Goal: Check status: Check status

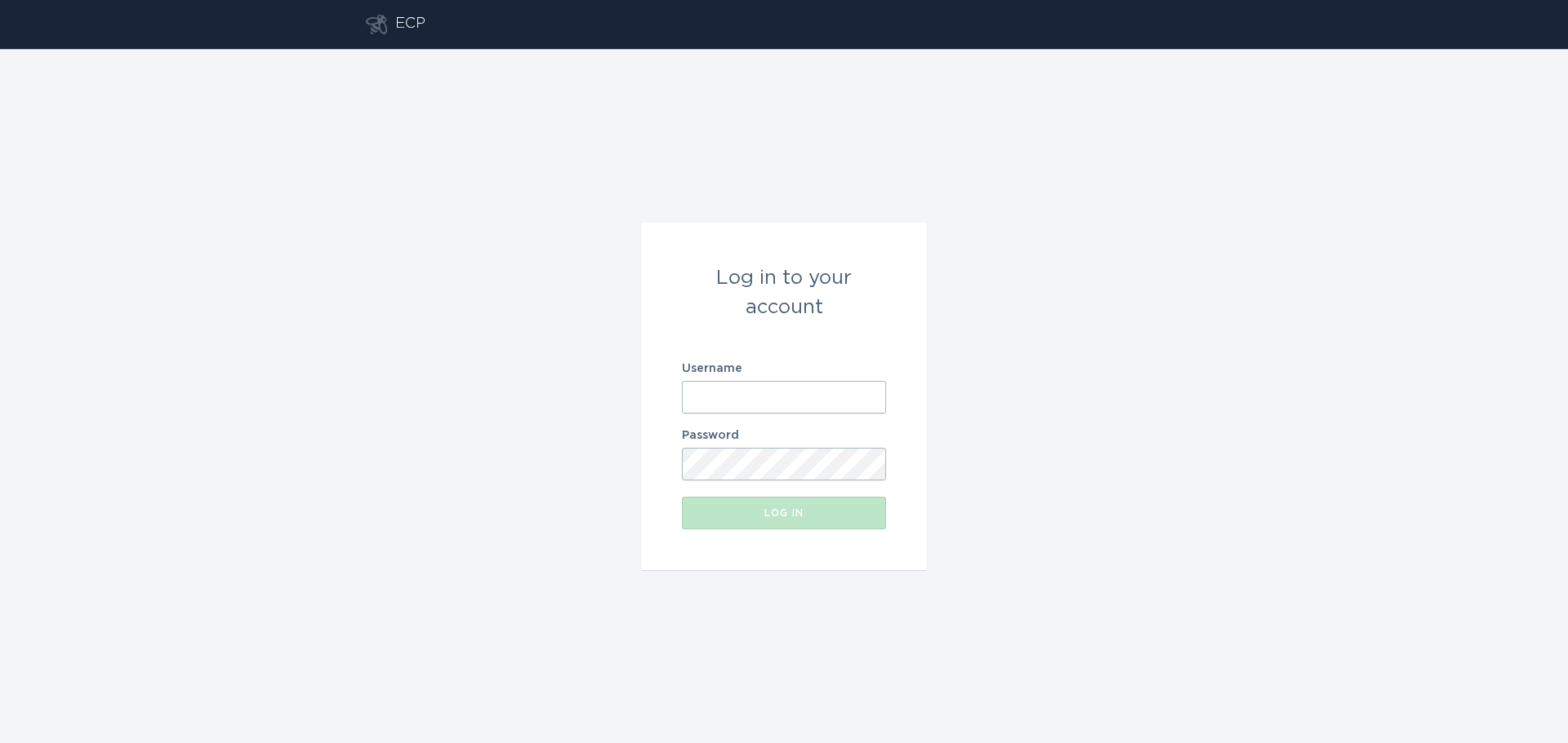
click at [716, 394] on input "Username" at bounding box center [784, 397] width 204 height 33
paste input "[EMAIL_ADDRESS][DOMAIN_NAME]"
type input "[EMAIL_ADDRESS][DOMAIN_NAME]"
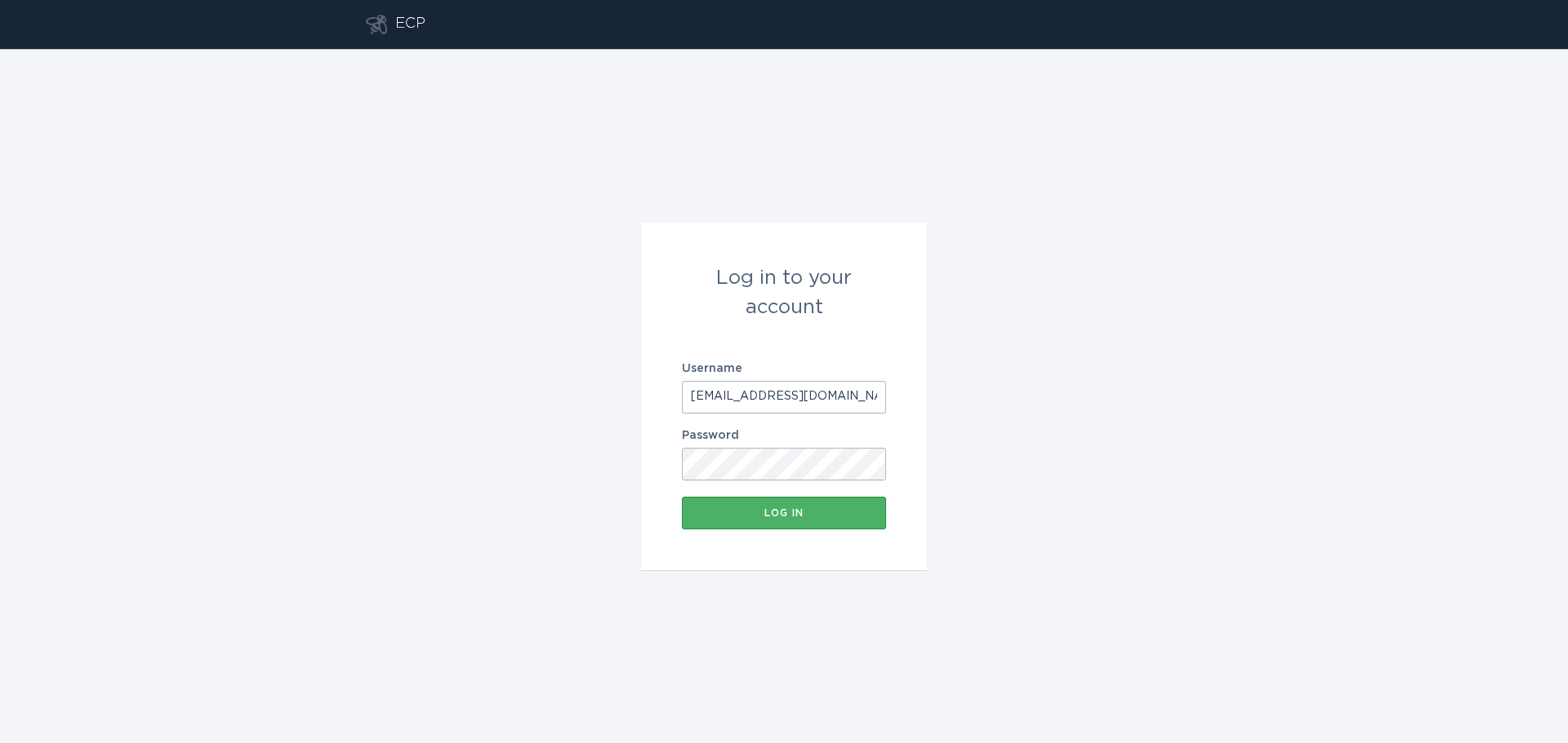
click at [783, 505] on button "Log in" at bounding box center [784, 512] width 204 height 33
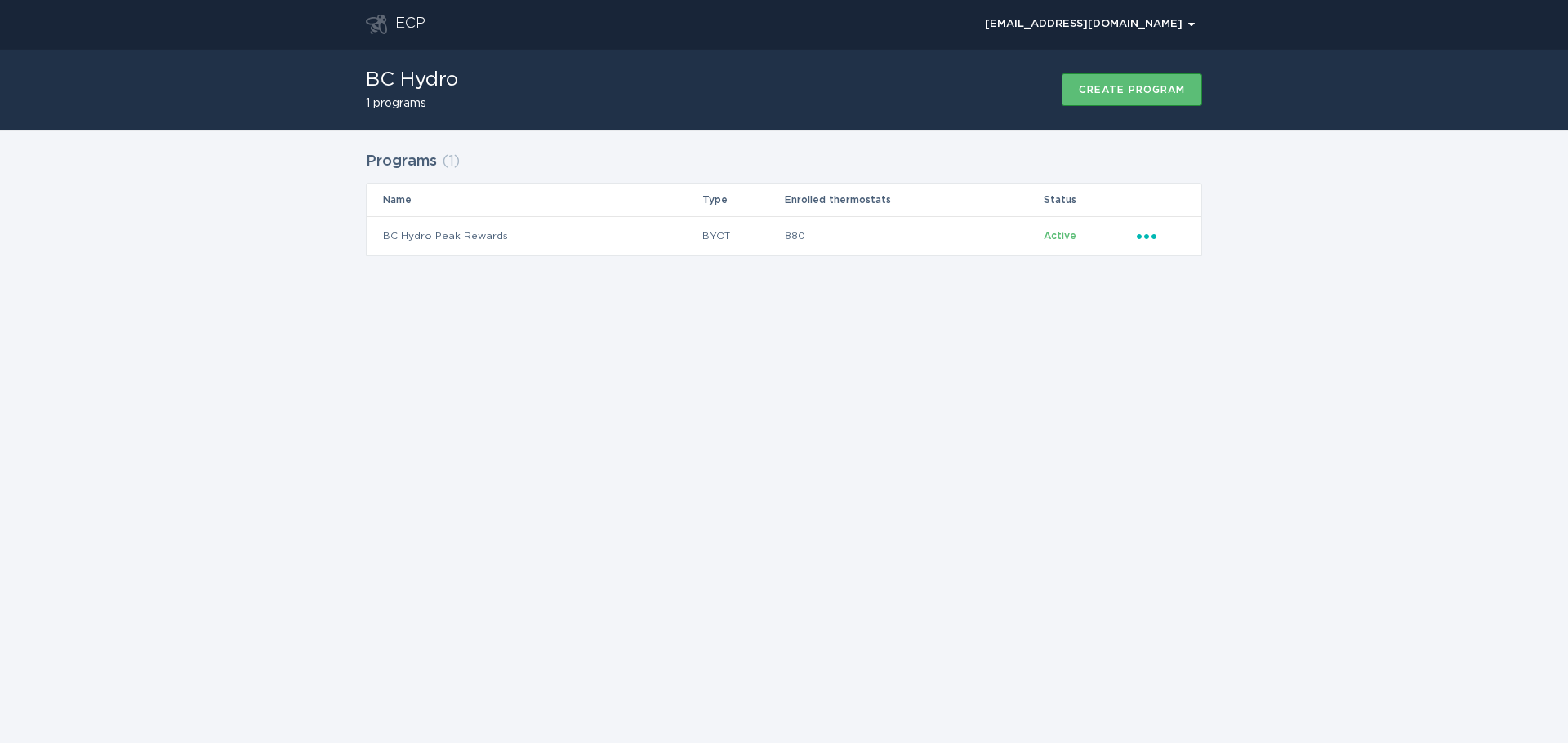
click at [409, 100] on h2 "1 programs" at bounding box center [412, 104] width 92 height 12
click at [489, 232] on td "BC Hydro Peak Rewards" at bounding box center [534, 236] width 335 height 40
click at [1155, 235] on icon "Popover menu" at bounding box center [1146, 236] width 20 height 5
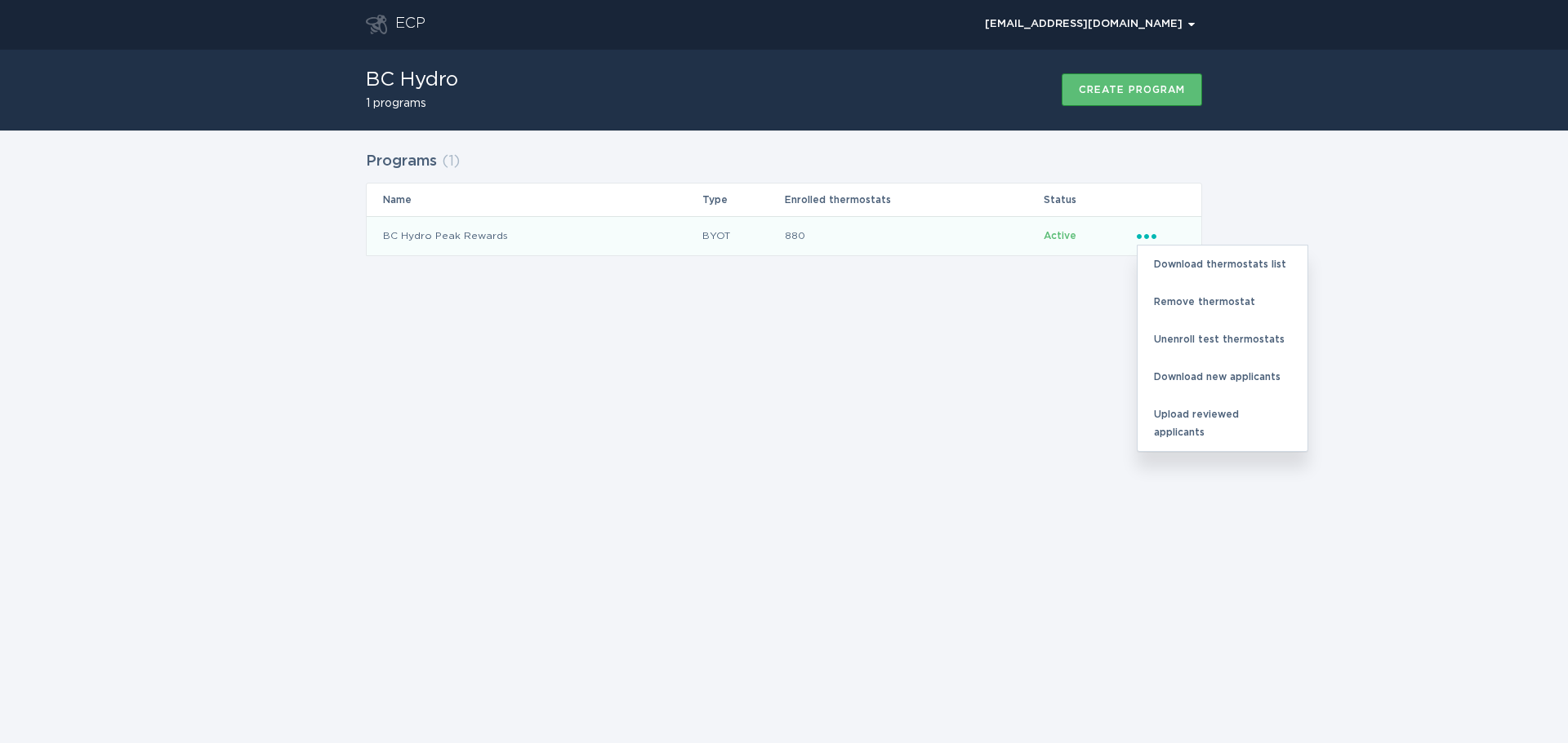
click at [691, 422] on div "ECP [EMAIL_ADDRESS][DOMAIN_NAME] Chevron BC Hydro 1 programs Create program Pro…" at bounding box center [784, 371] width 1568 height 743
